Goal: Find specific page/section: Find specific page/section

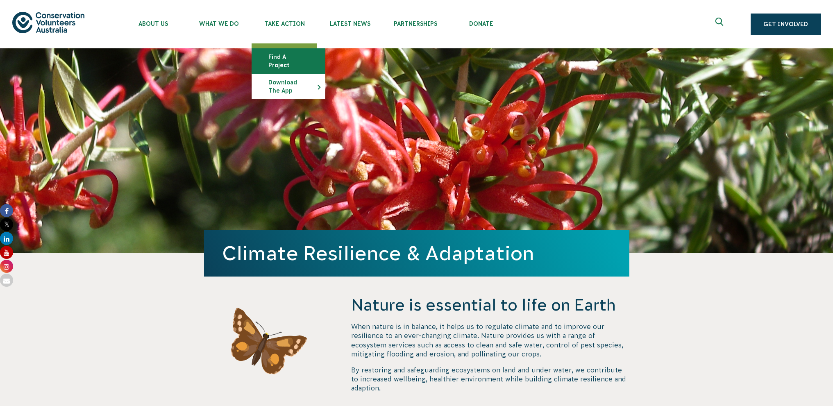
click at [290, 60] on link "Find a project" at bounding box center [288, 61] width 73 height 25
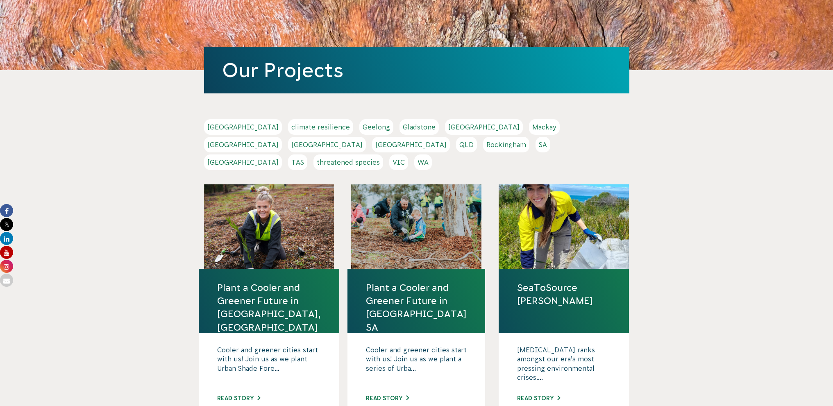
scroll to position [82, 0]
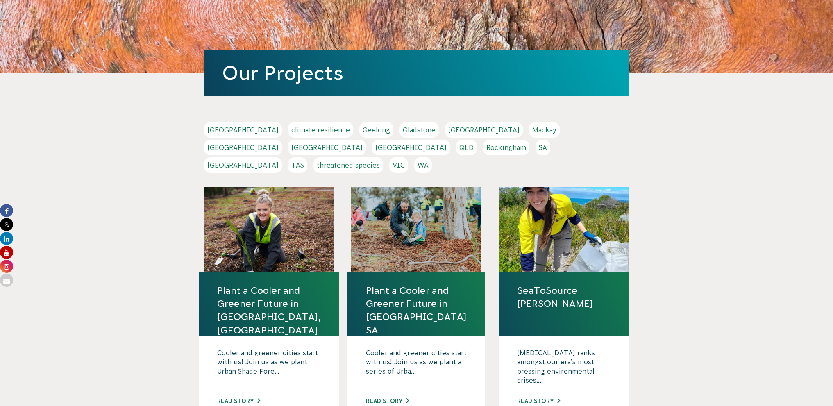
click at [432, 157] on link "WA" at bounding box center [423, 165] width 18 height 16
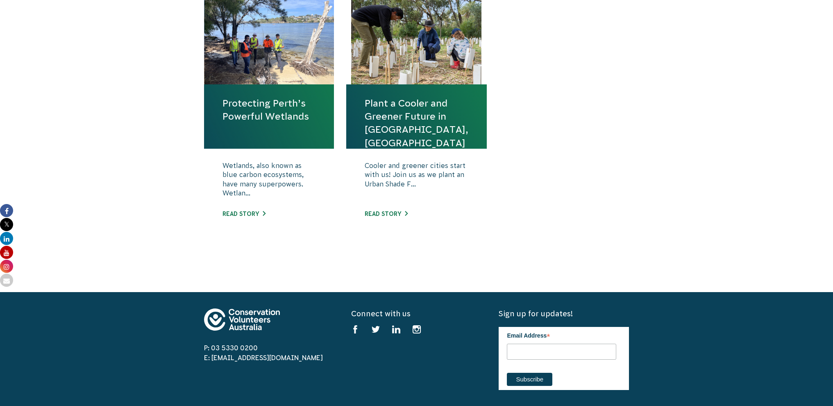
scroll to position [328, 0]
